Goal: Information Seeking & Learning: Find specific fact

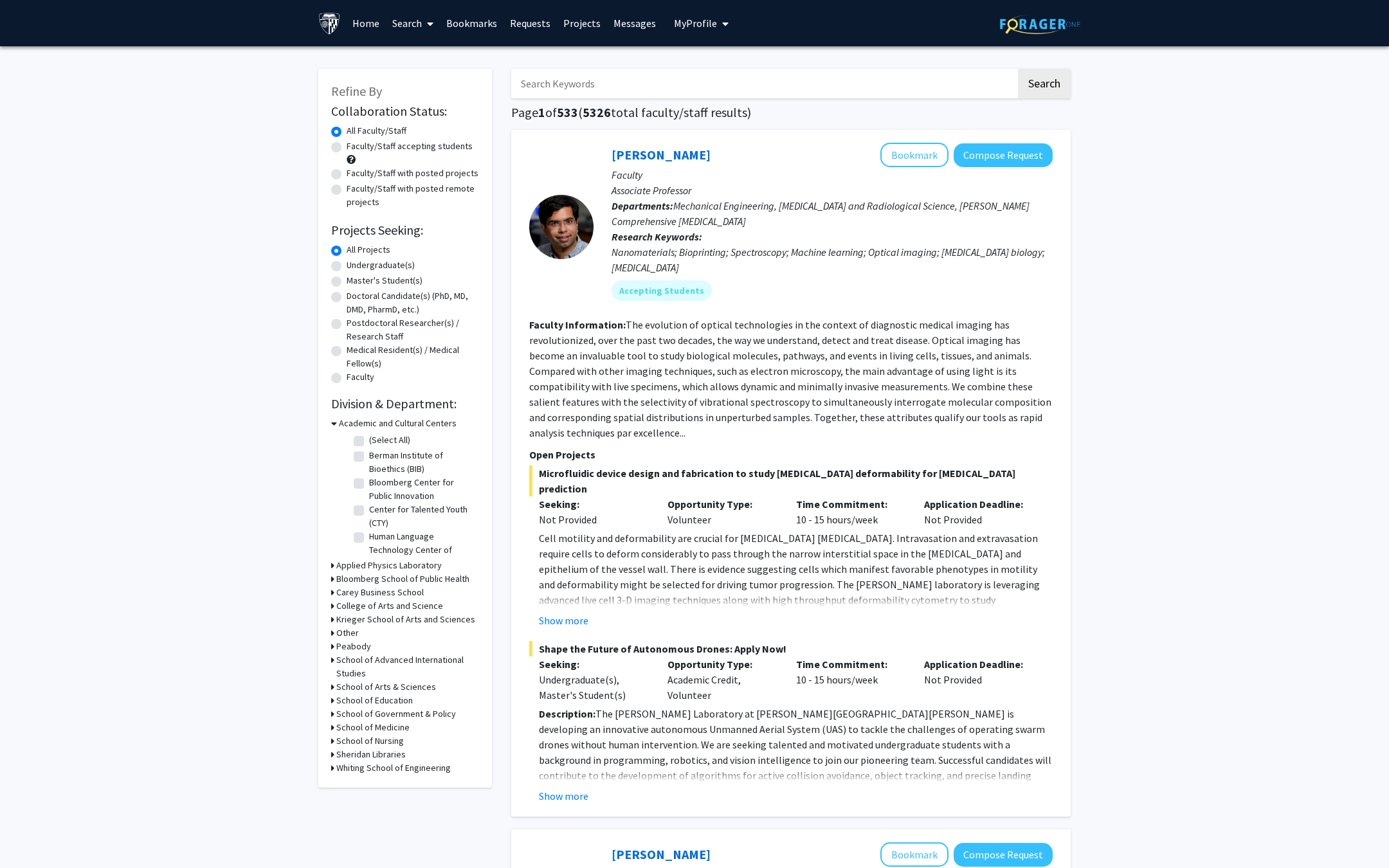
click at [655, 81] on input "Search Keywords" at bounding box center [763, 83] width 505 height 29
type input "raj"
click at [1018, 69] on button "Search" at bounding box center [1044, 83] width 53 height 29
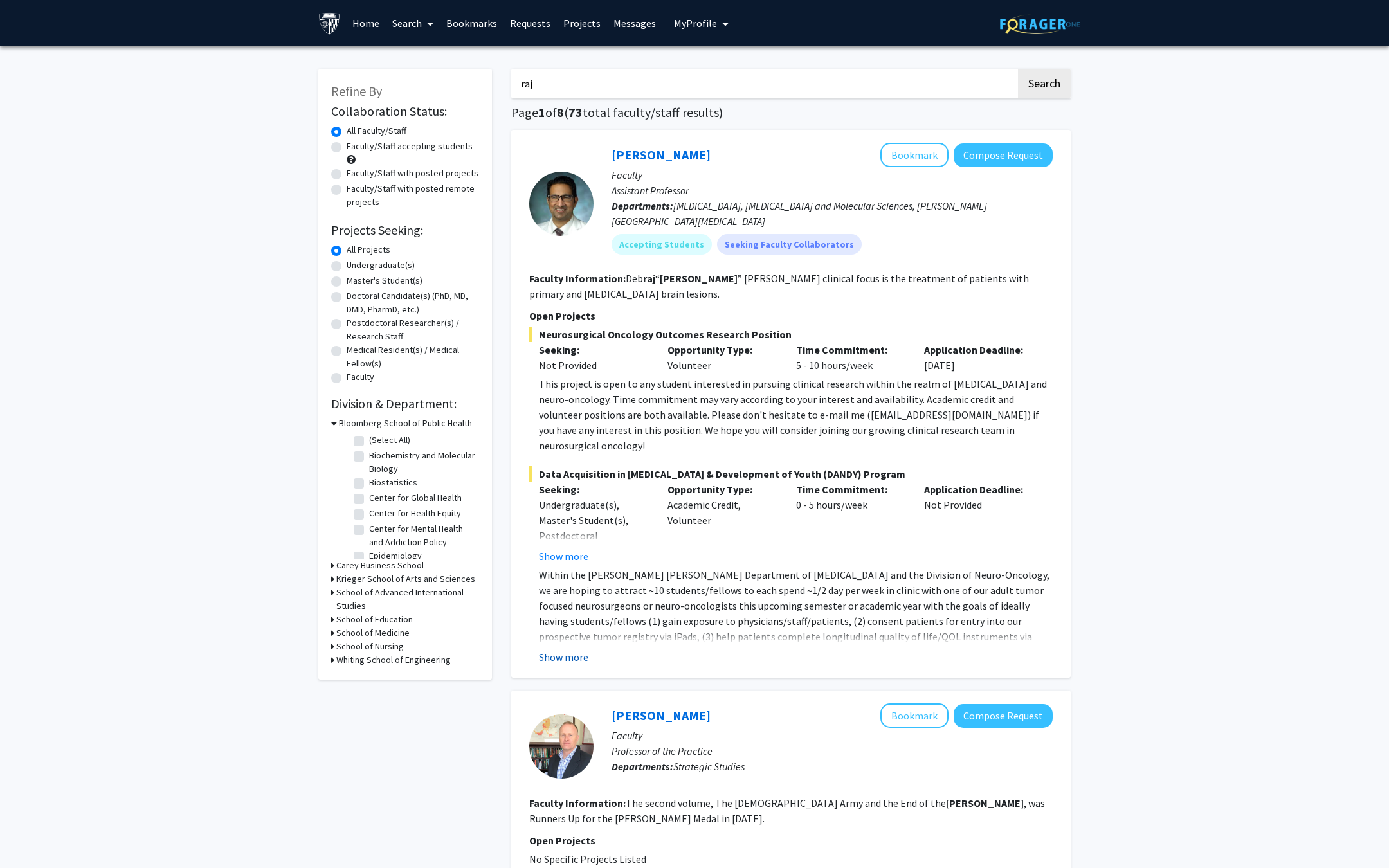
click at [565, 650] on button "Show more" at bounding box center [563, 657] width 49 height 15
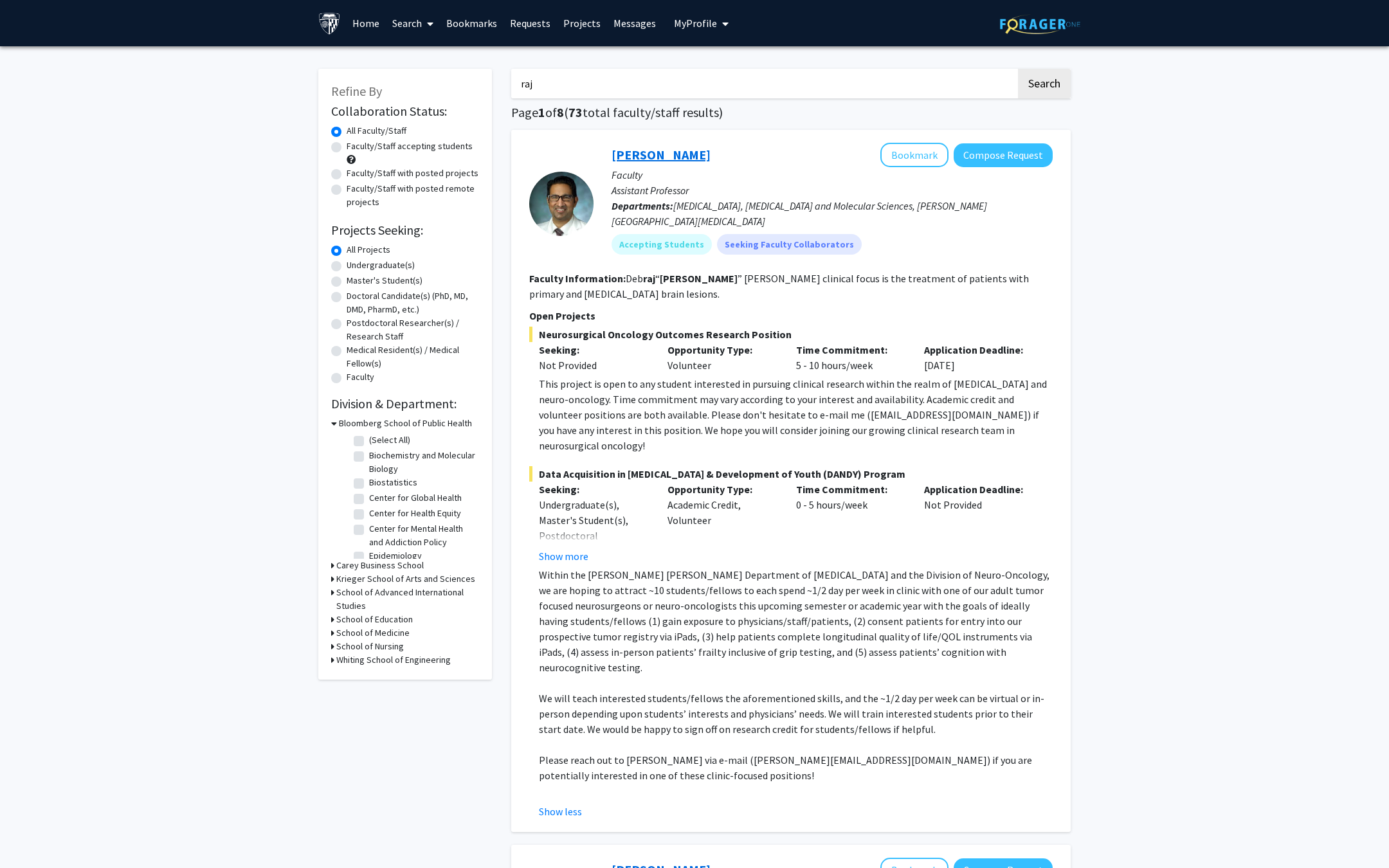
click at [644, 153] on link "[PERSON_NAME]" at bounding box center [661, 155] width 99 height 16
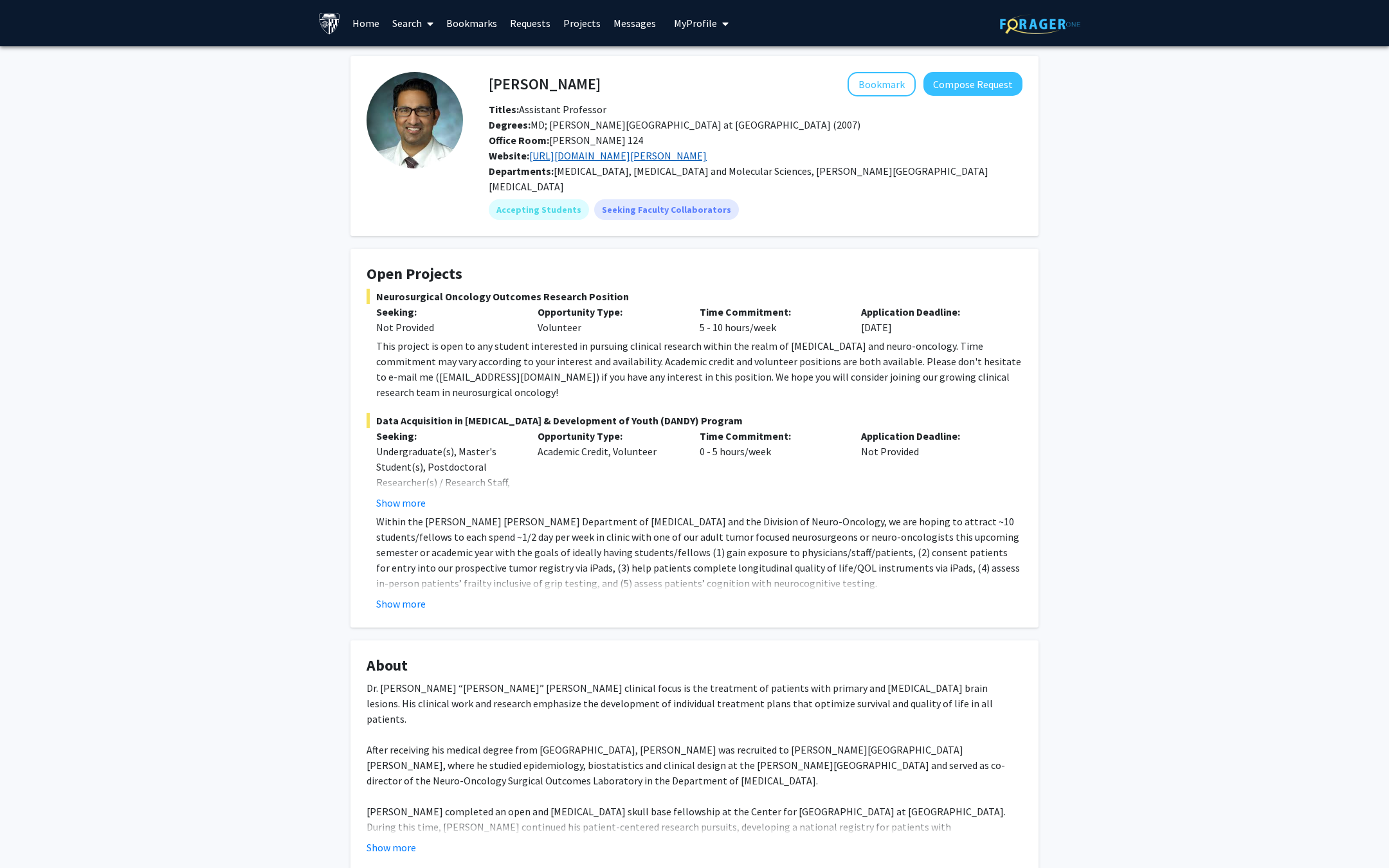
click at [703, 160] on link "[URL][DOMAIN_NAME][PERSON_NAME]" at bounding box center [618, 156] width 178 height 13
click at [408, 494] on div "Data Acquisition in [GEOGRAPHIC_DATA] & Development of Youth (DANDY) Program Se…" at bounding box center [694, 512] width 656 height 198
click at [407, 495] on button "Show more" at bounding box center [400, 502] width 49 height 15
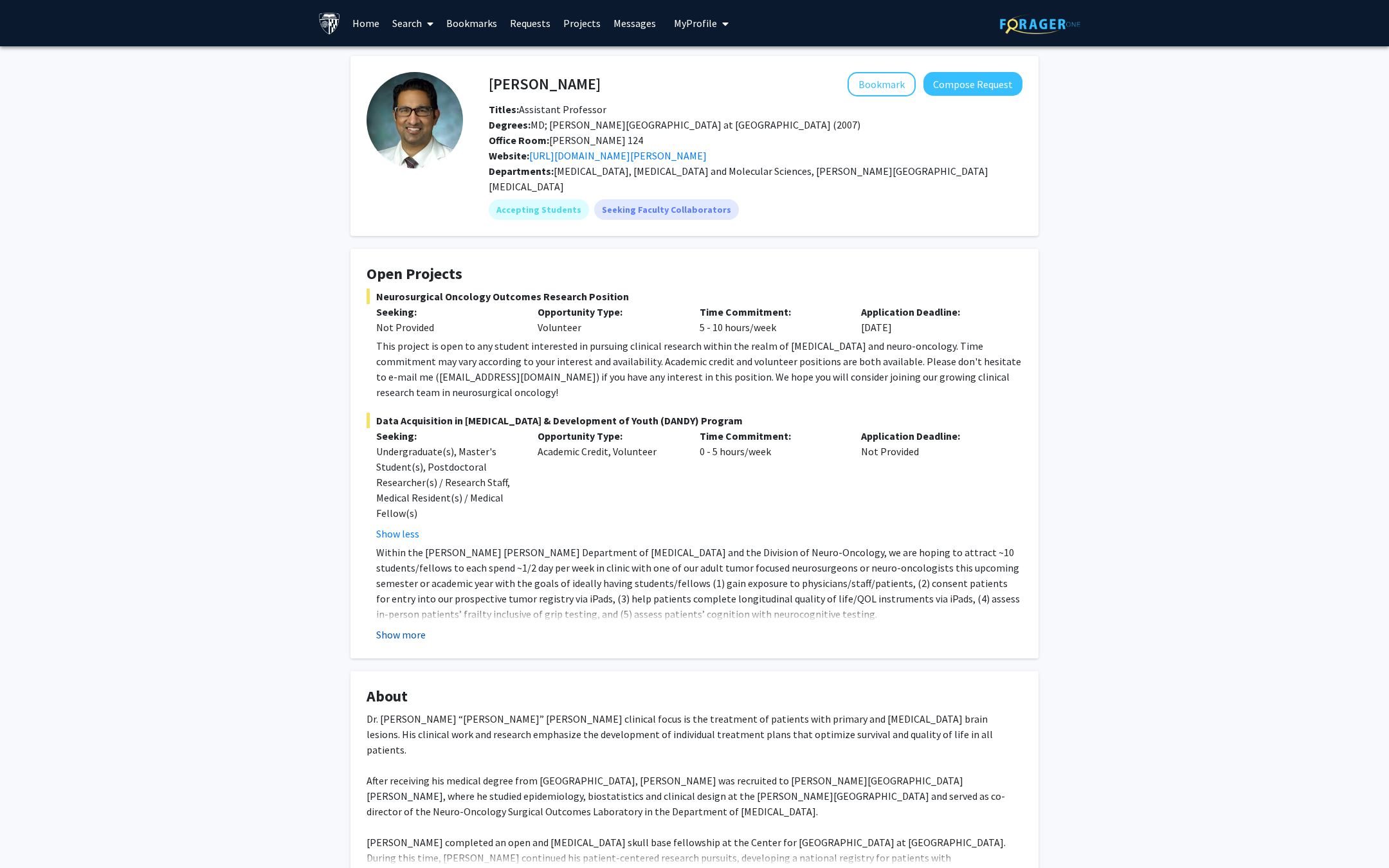
click at [400, 628] on button "Show more" at bounding box center [400, 635] width 49 height 15
